Goal: Download file/media

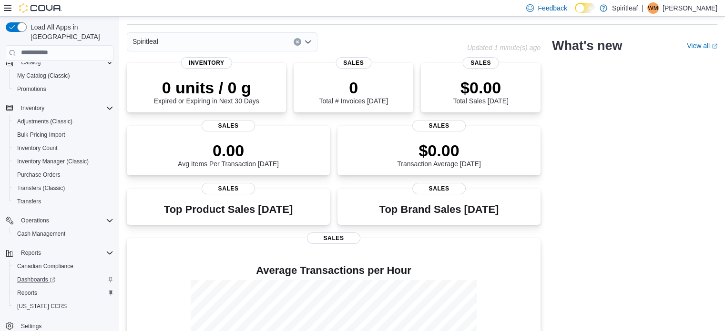
scroll to position [48, 0]
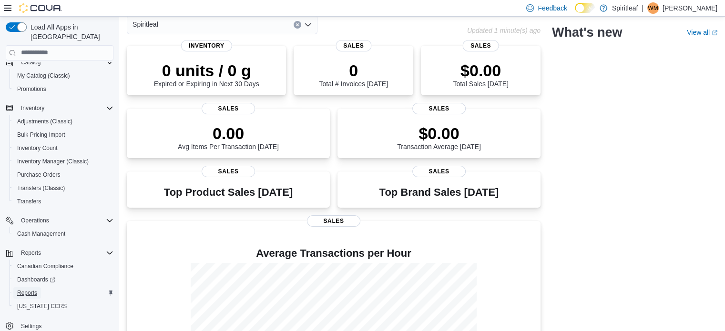
click at [24, 289] on span "Reports" at bounding box center [27, 293] width 20 height 8
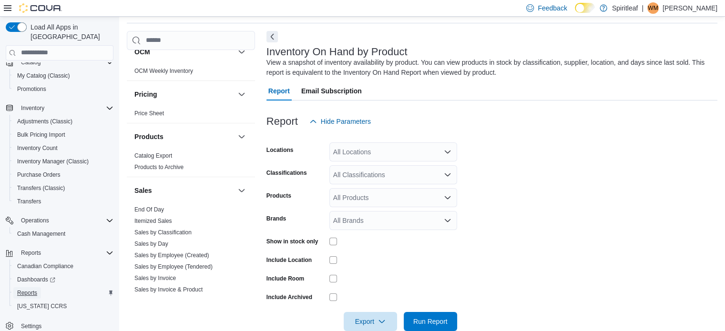
scroll to position [620, 0]
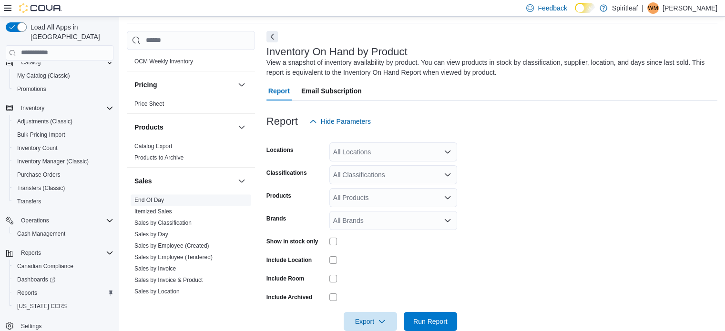
click at [154, 197] on link "End Of Day" at bounding box center [149, 200] width 30 height 7
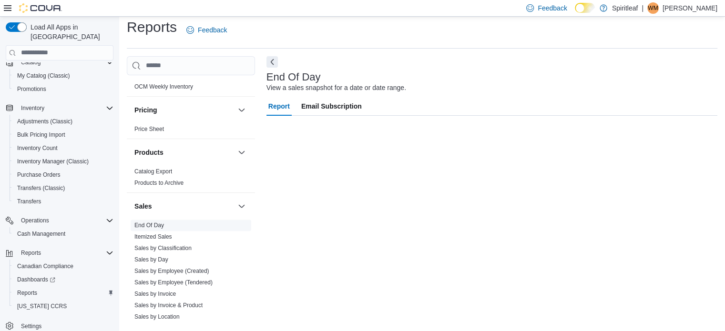
scroll to position [6, 0]
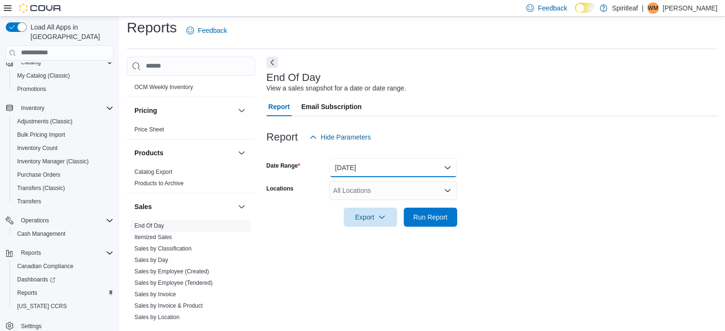
click at [380, 165] on button "Today" at bounding box center [393, 167] width 128 height 19
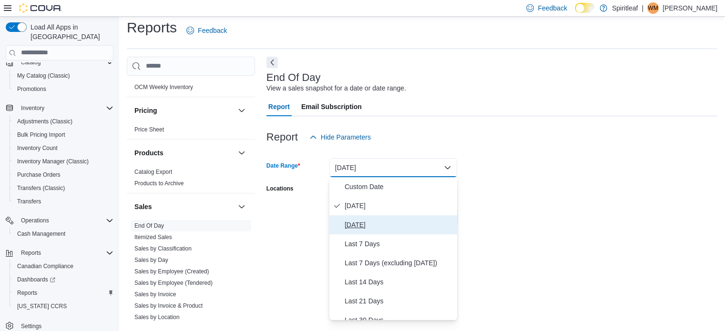
click at [358, 222] on span "Yesterday" at bounding box center [399, 224] width 109 height 11
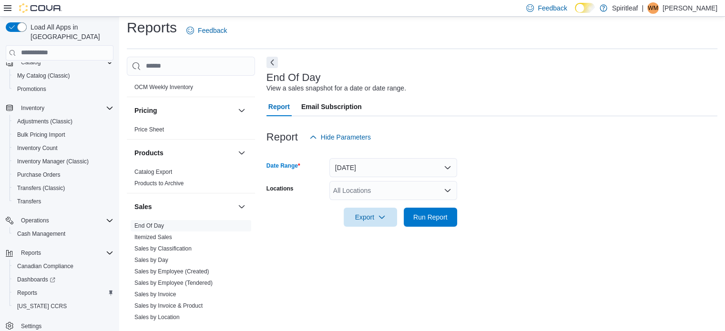
click at [357, 195] on div "All Locations" at bounding box center [393, 190] width 128 height 19
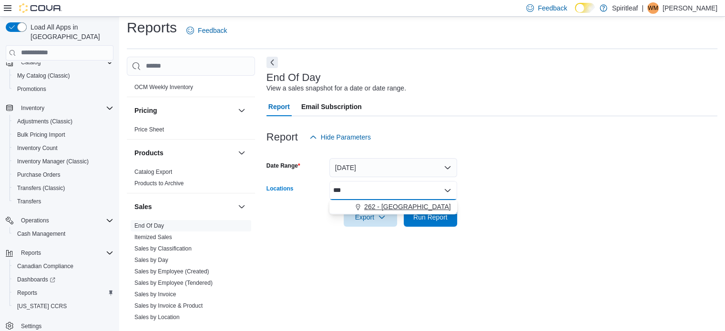
type input "***"
click at [388, 202] on span "262 - Drayton Valley" at bounding box center [407, 207] width 87 height 10
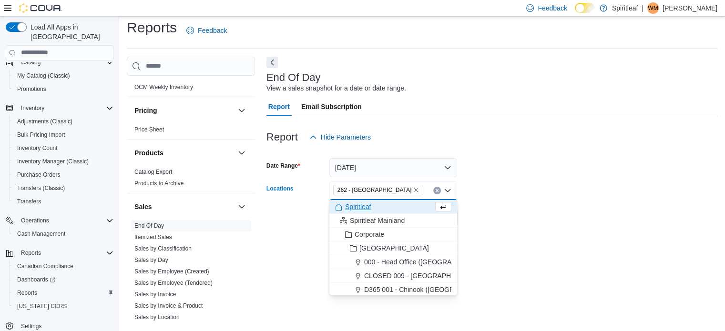
click at [536, 221] on form "Date Range Yesterday Locations 262 - Drayton Valley Combo box. Selected. 262 - …" at bounding box center [491, 187] width 451 height 80
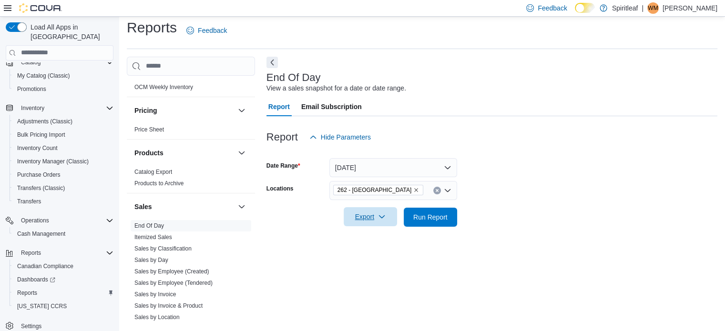
click at [364, 217] on span "Export" at bounding box center [370, 216] width 42 height 19
click at [374, 255] on span "Export to Pdf" at bounding box center [371, 256] width 43 height 8
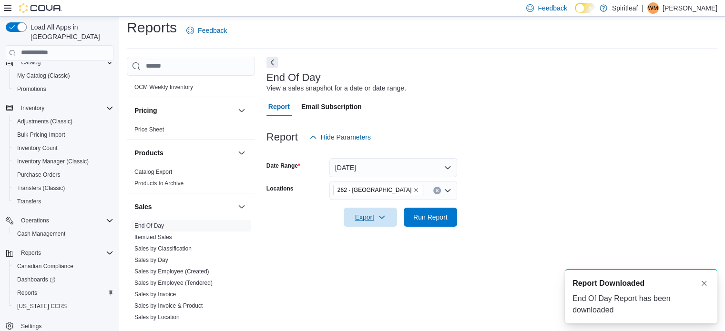
scroll to position [0, 0]
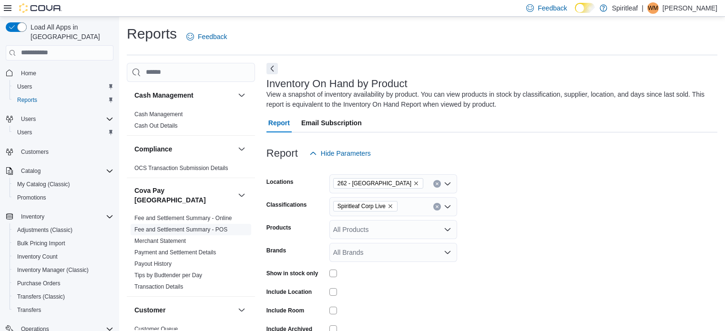
scroll to position [32, 0]
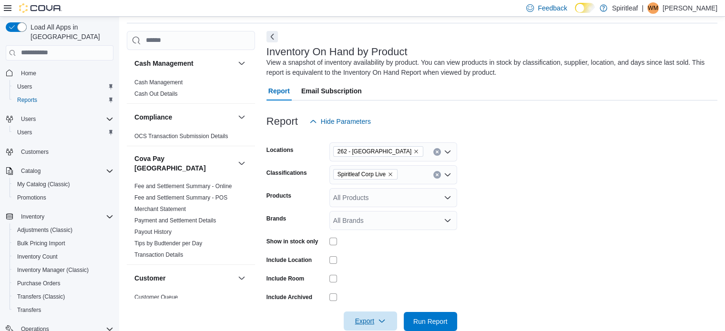
click at [364, 320] on span "Export" at bounding box center [370, 321] width 42 height 19
click at [382, 261] on span "Export to Excel" at bounding box center [371, 263] width 43 height 8
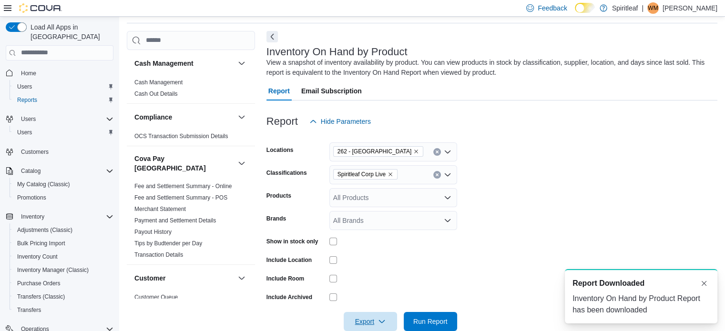
scroll to position [0, 0]
